Goal: Find specific fact: Find specific fact

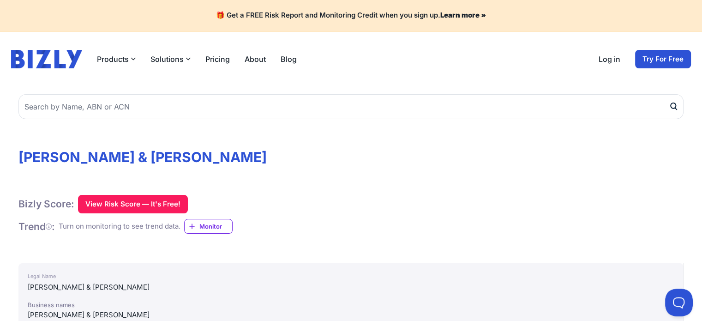
click at [138, 157] on h1 "[PERSON_NAME] & [PERSON_NAME]" at bounding box center [350, 157] width 665 height 17
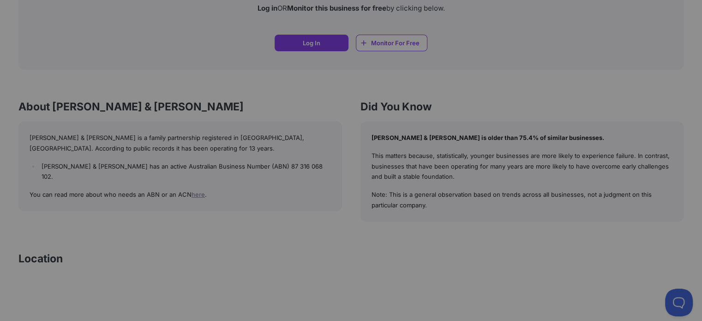
scroll to position [912, 0]
click at [175, 193] on div at bounding box center [351, 160] width 702 height 321
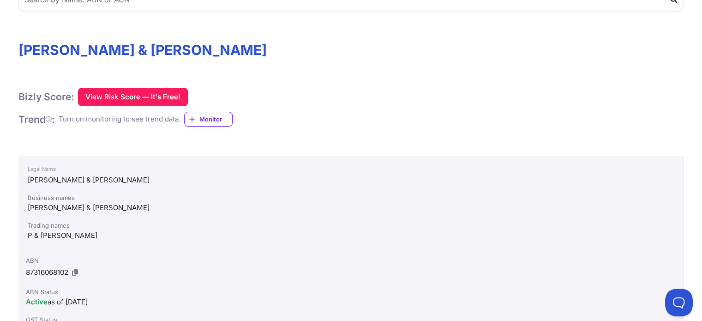
scroll to position [0, 0]
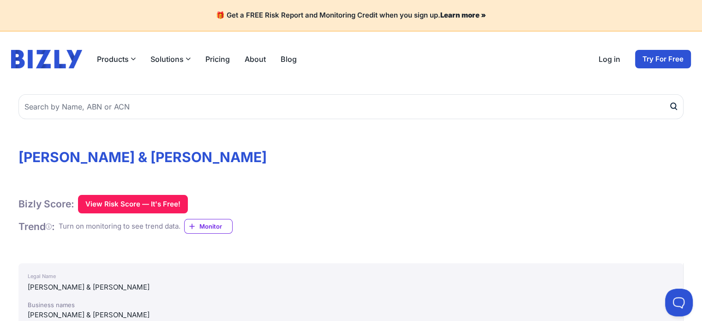
click at [110, 155] on h1 "[PERSON_NAME] & [PERSON_NAME]" at bounding box center [350, 157] width 665 height 17
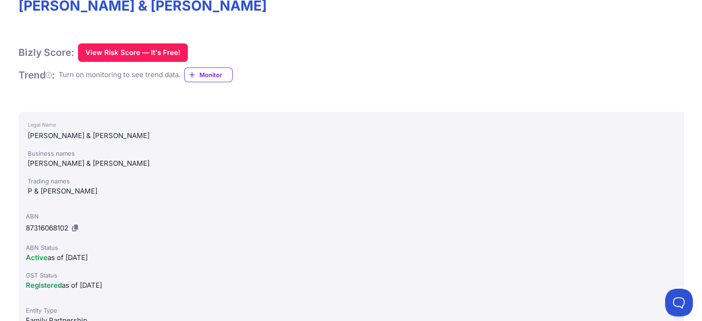
scroll to position [151, 0]
click at [52, 225] on span "87316068102" at bounding box center [47, 227] width 42 height 9
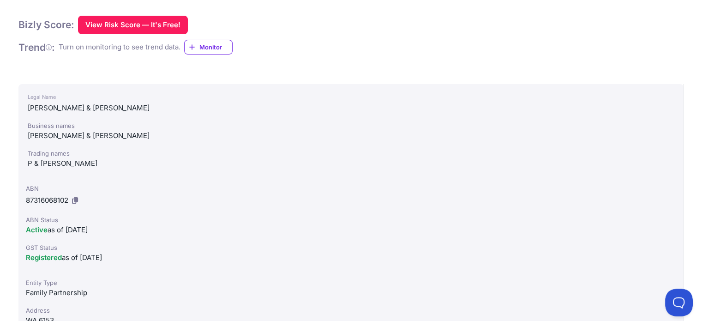
scroll to position [184, 0]
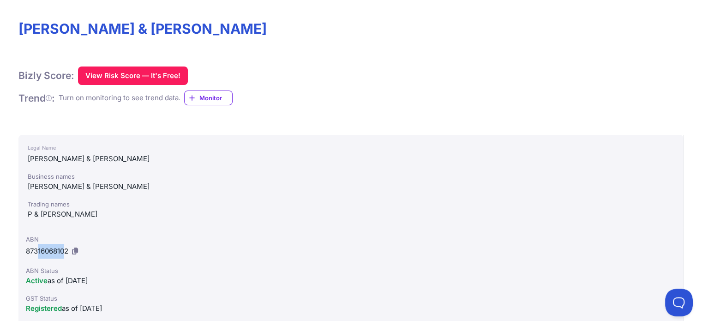
drag, startPoint x: 66, startPoint y: 252, endPoint x: 39, endPoint y: 253, distance: 27.7
click at [39, 253] on span "87316068102" at bounding box center [47, 251] width 42 height 9
drag, startPoint x: 70, startPoint y: 251, endPoint x: 26, endPoint y: 250, distance: 44.3
click at [26, 250] on div "ABN 87316068102" at bounding box center [351, 247] width 650 height 24
copy span "87316068102"
